Goal: Check status

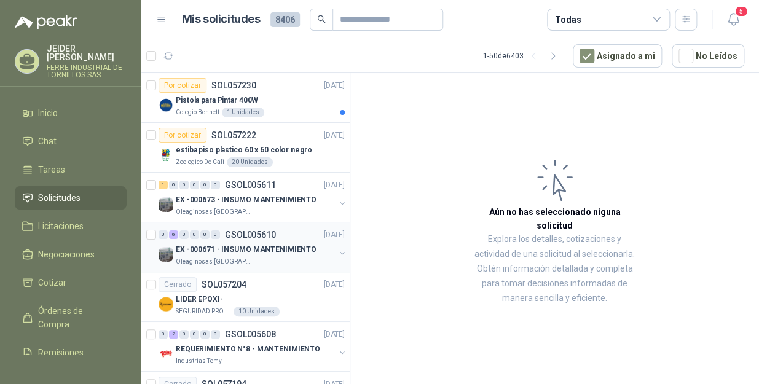
click at [259, 244] on p "EX -000671 - INSUMO MANTENIMIENTO" at bounding box center [246, 250] width 141 height 12
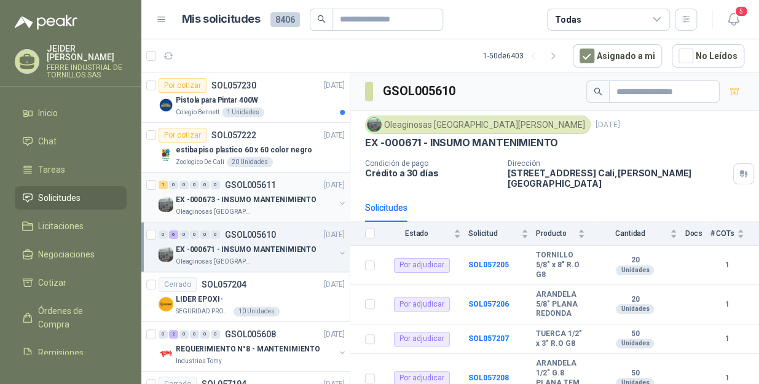
click at [271, 208] on div "Oleaginosas [GEOGRAPHIC_DATA][PERSON_NAME]" at bounding box center [255, 212] width 159 height 10
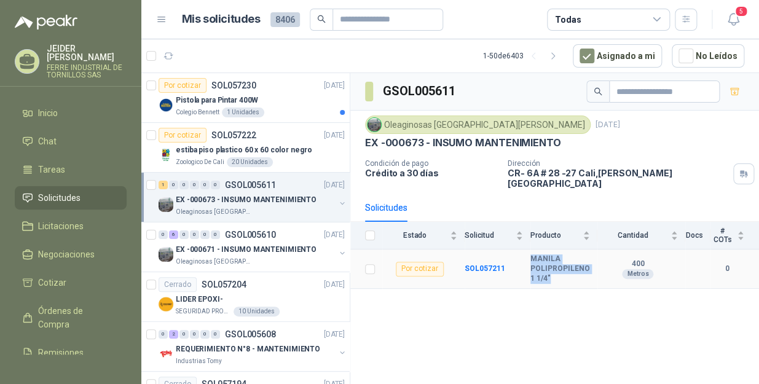
drag, startPoint x: 563, startPoint y: 270, endPoint x: 528, endPoint y: 246, distance: 42.9
click at [528, 249] on tr "Por cotizar SOL057211 MANILA POLIPROPILENO 1 1/4" 400 Metros 0" at bounding box center [554, 268] width 409 height 39
copy tr "MANILA POLIPROPILENO 1 1/4""
